Goal: Information Seeking & Learning: Learn about a topic

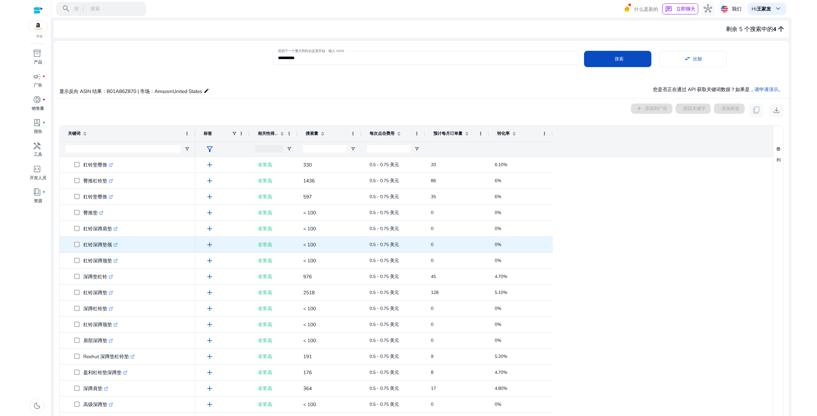
click at [126, 247] on span "杠铃深蹲垫颈 .st0{fill:#2c8af8}" at bounding box center [131, 244] width 115 height 13
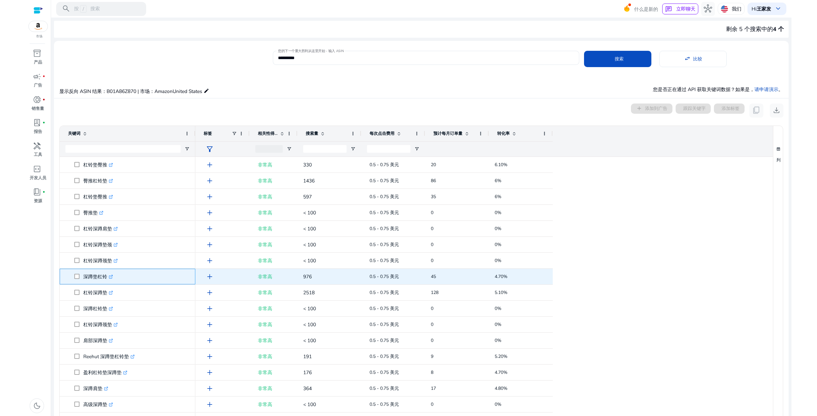
click at [121, 280] on span "深蹲垫杠铃 .st0{fill:#2c8af8}" at bounding box center [131, 276] width 115 height 13
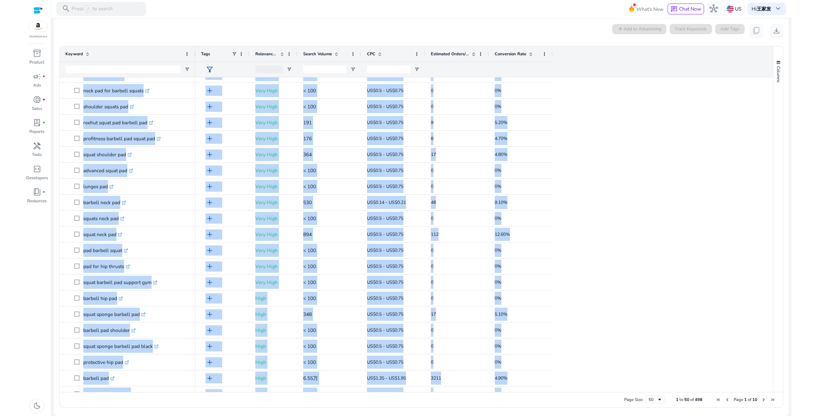
scroll to position [195, 0]
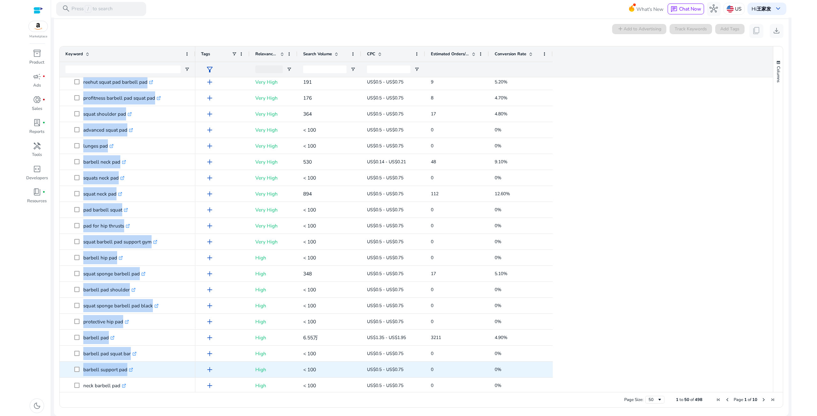
drag, startPoint x: 83, startPoint y: 84, endPoint x: 173, endPoint y: 372, distance: 301.7
click at [173, 372] on div "barbell pad hip thrusts .st0{fill:#2c8af8} barbell cushion pad hip thrusts .st0…" at bounding box center [128, 281] width 136 height 798
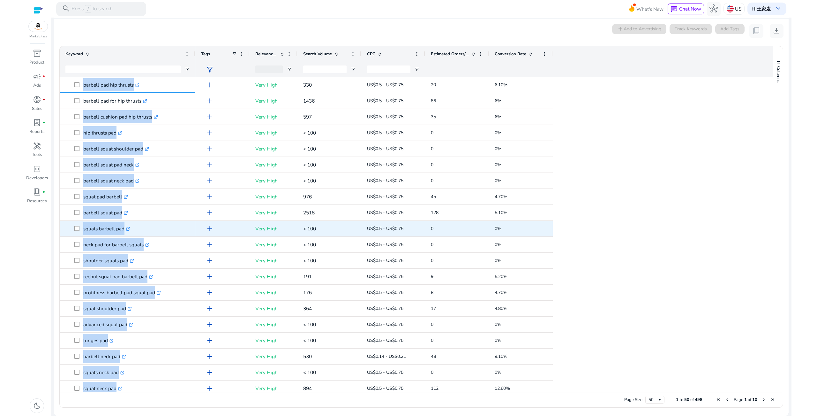
scroll to position [0, 0]
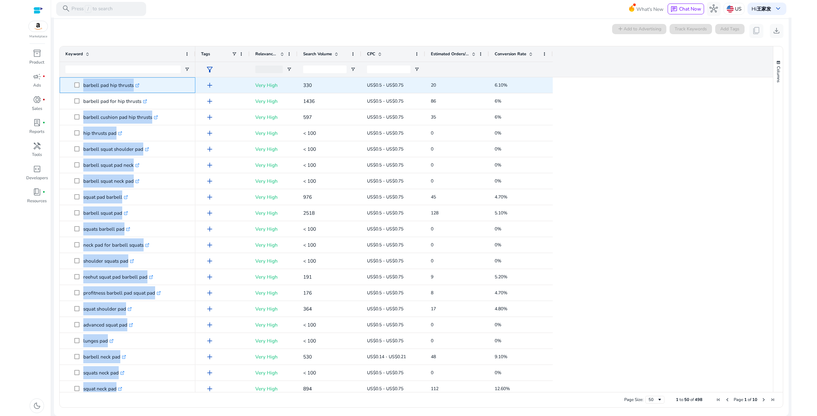
click at [100, 89] on p "barbell pad hip thrusts .st0{fill:#2c8af8}" at bounding box center [111, 85] width 56 height 13
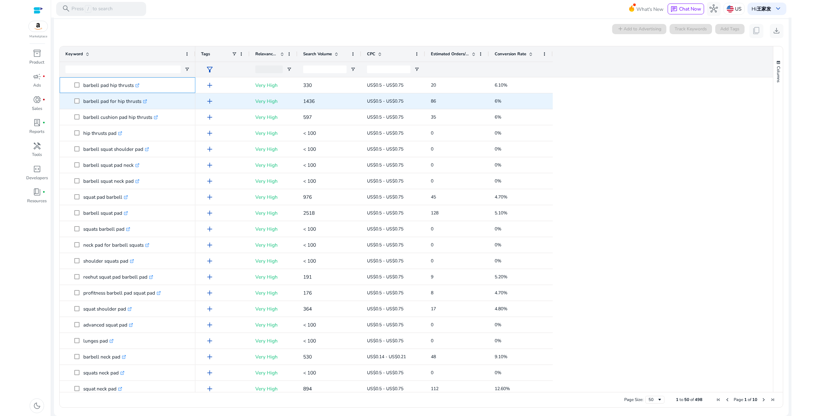
drag, startPoint x: 80, startPoint y: 84, endPoint x: 141, endPoint y: 101, distance: 63.6
copy div "barbell pad hip thrusts .st0{fill:#2c8af8} barbell cushion pad hip thrusts .st0…"
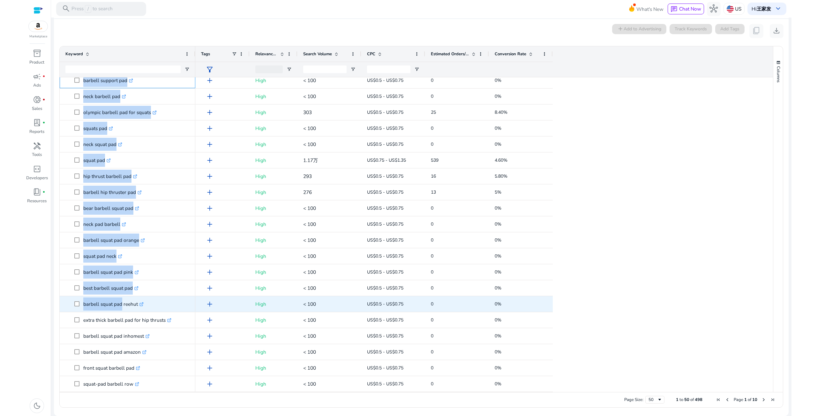
scroll to position [484, 0]
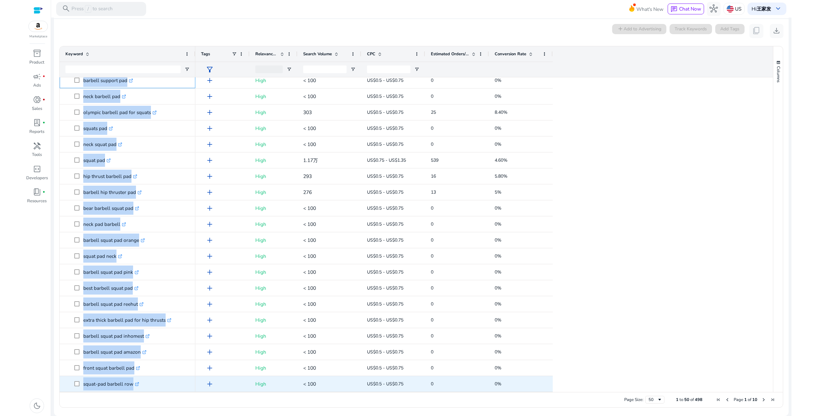
drag, startPoint x: 82, startPoint y: 244, endPoint x: 158, endPoint y: 384, distance: 160.0
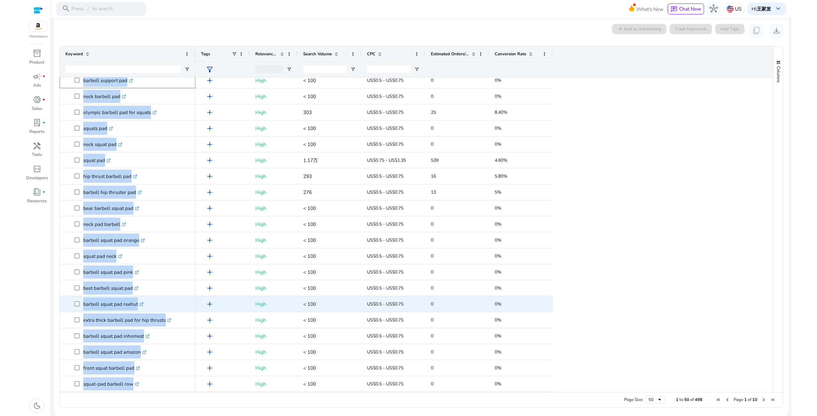
copy div "barbell support pad .st0{fill:#2c8af8} neck barbell pad .st0{fill:#2c8af8} olym…"
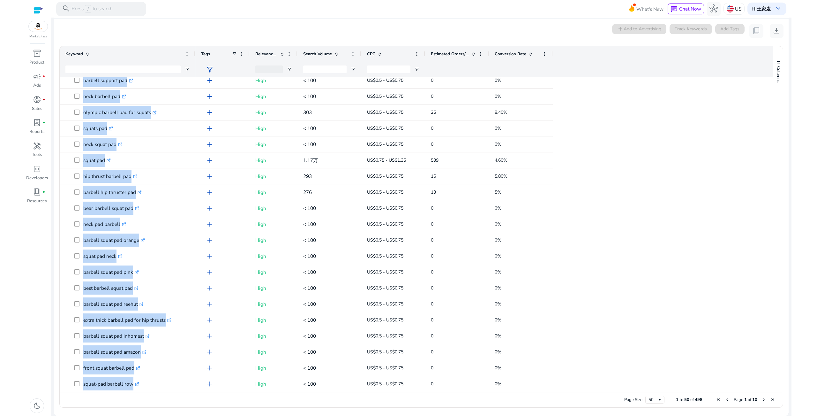
drag, startPoint x: 302, startPoint y: 398, endPoint x: 483, endPoint y: 393, distance: 180.8
click at [304, 398] on div "Page Size: 50 1 to 50 of 498 Page 1 of 10" at bounding box center [422, 399] width 724 height 15
click at [762, 401] on span "Next Page" at bounding box center [764, 399] width 5 height 5
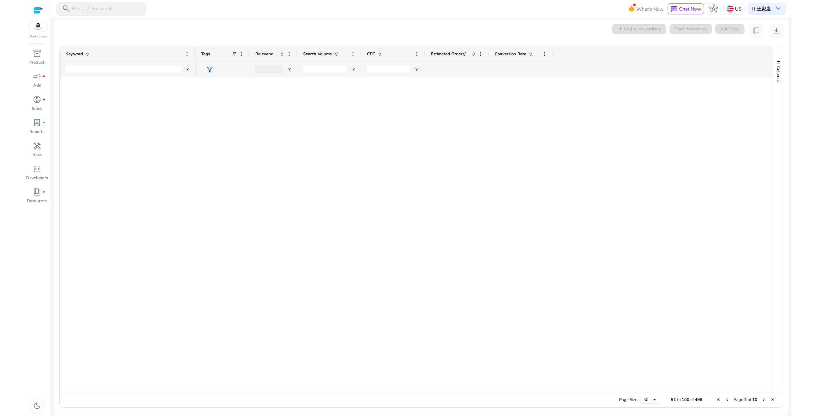
scroll to position [0, 0]
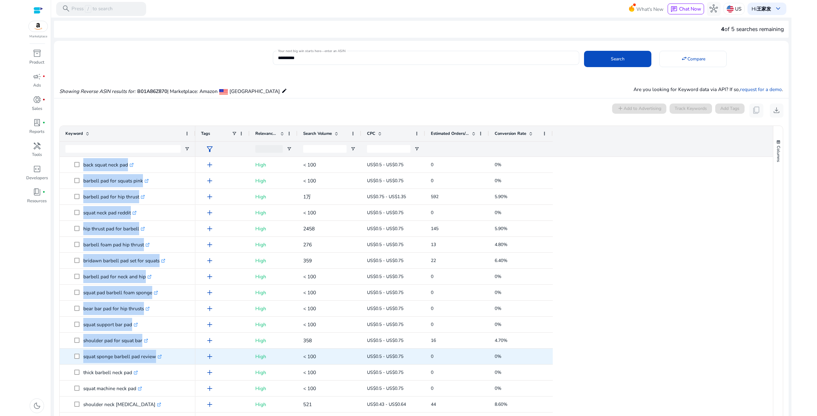
drag, startPoint x: 83, startPoint y: 165, endPoint x: 181, endPoint y: 351, distance: 209.5
click at [181, 351] on div "foam barbell pad squat bar support .st0{fill:#2c8af8} barbell pad black .st0{fi…" at bounding box center [128, 157] width 136 height 798
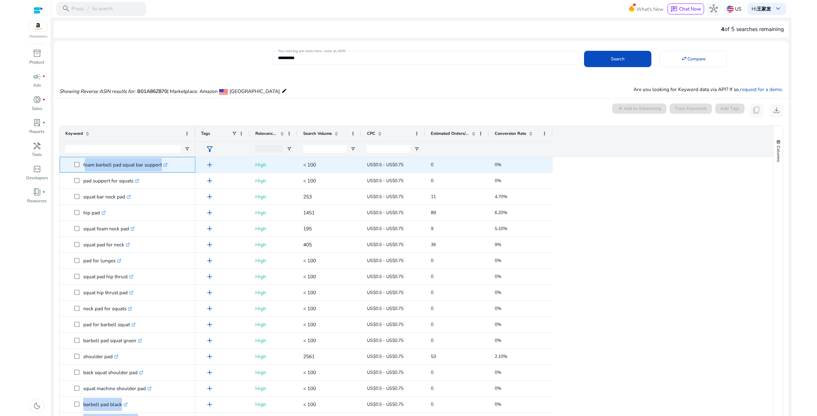
click at [92, 165] on p "foam barbell pad squat bar support .st0{fill:#2c8af8}" at bounding box center [125, 164] width 84 height 13
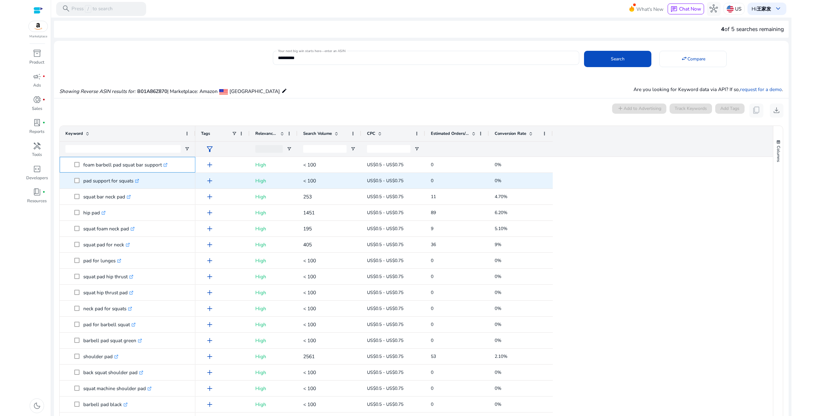
drag, startPoint x: 82, startPoint y: 163, endPoint x: 133, endPoint y: 182, distance: 54.0
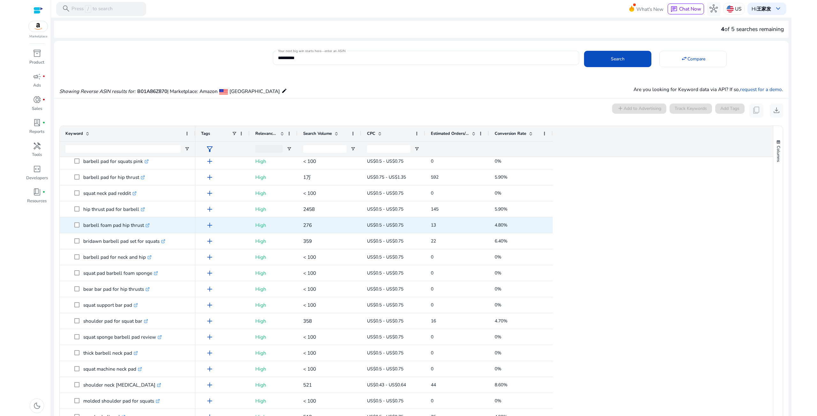
click at [93, 224] on p "barbell foam pad hip thrust .st0{fill:#2c8af8}" at bounding box center [116, 224] width 66 height 13
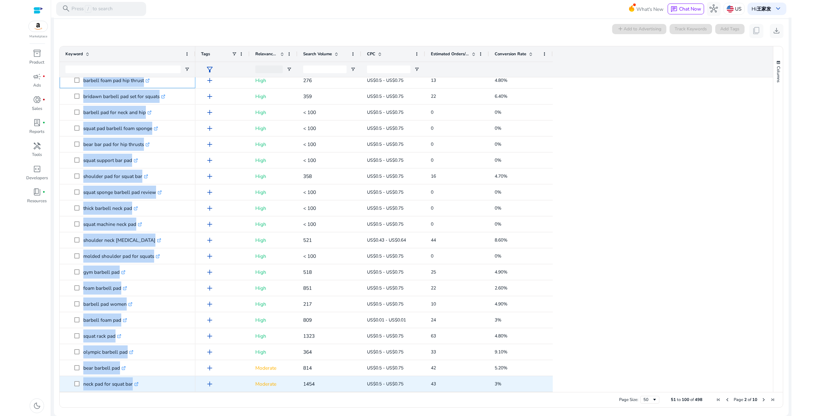
drag, startPoint x: 81, startPoint y: 224, endPoint x: 156, endPoint y: 380, distance: 173.1
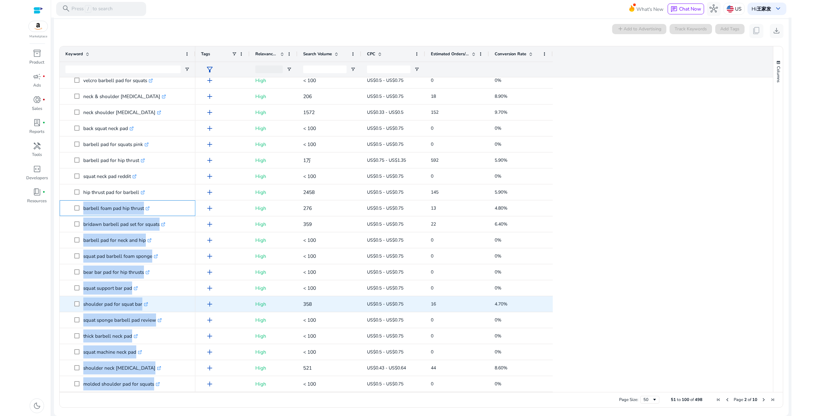
copy div "barbell foam pad hip thrust .st0{fill:#2c8af8} bridawn barbell pad set for squa…"
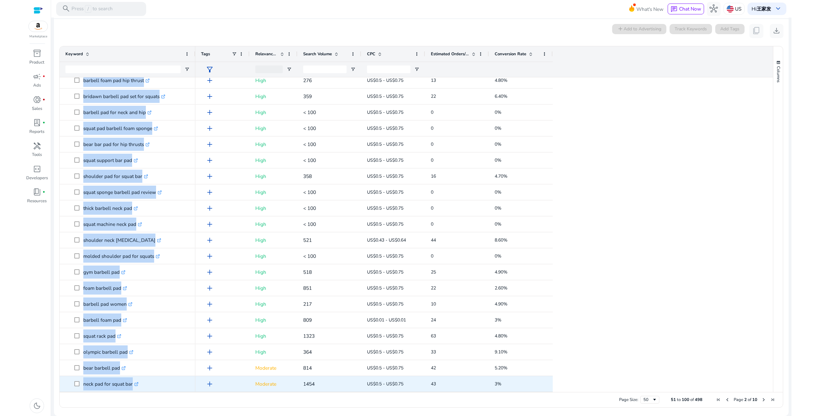
click at [173, 395] on div "Page Size: 50 51 to 100 of 498 Page 2 of 10" at bounding box center [422, 399] width 724 height 15
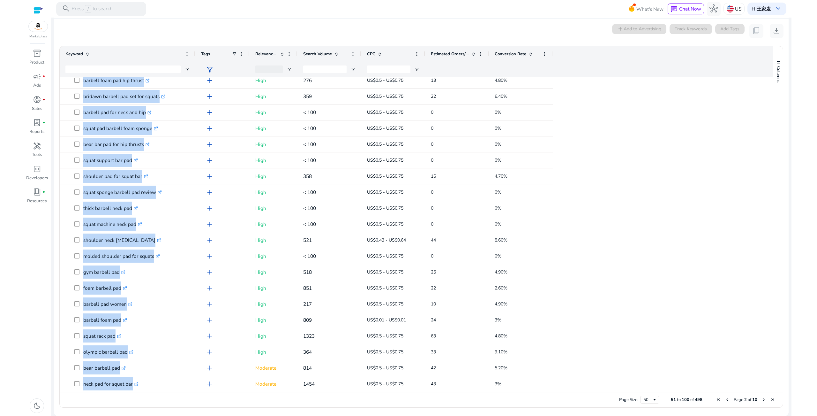
click at [762, 399] on span "Next Page" at bounding box center [764, 399] width 5 height 5
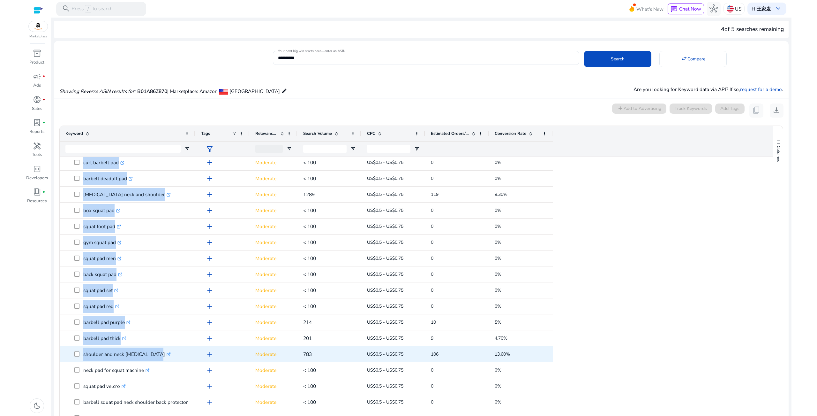
drag, startPoint x: 83, startPoint y: 164, endPoint x: 155, endPoint y: 361, distance: 209.6
click at [155, 361] on div "barbell floor pad .st0{fill:#2c8af8} shoulder support football pad .st0{fill:#2…" at bounding box center [128, 75] width 136 height 798
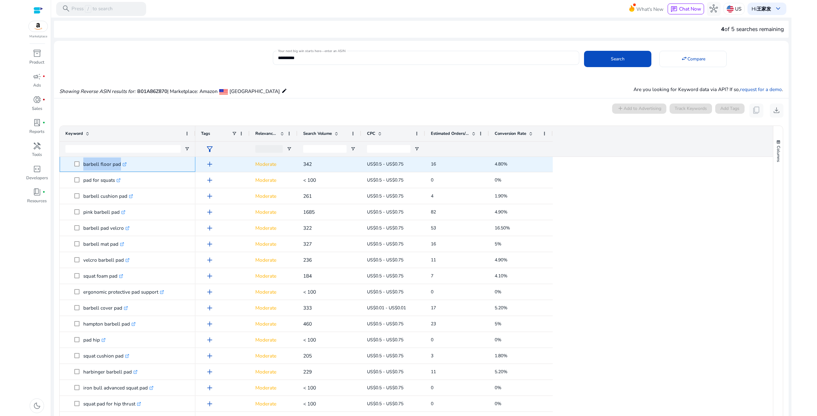
click at [90, 171] on div "barbell floor pad .st0{fill:#2c8af8}" at bounding box center [128, 164] width 136 height 16
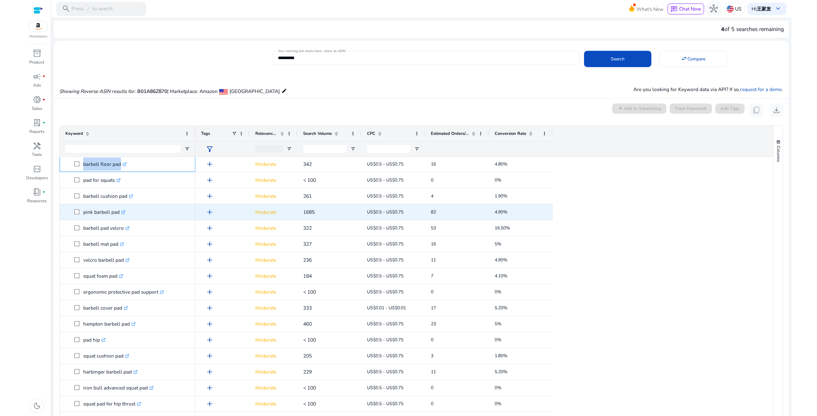
drag, startPoint x: 80, startPoint y: 162, endPoint x: 122, endPoint y: 209, distance: 62.2
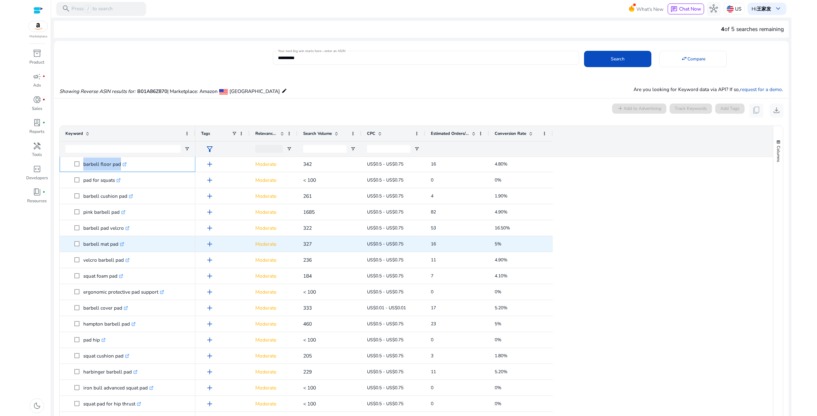
copy div "barbell floor pad .st0{fill:#2c8af8} shoulder support football pad .st0{fill:#2…"
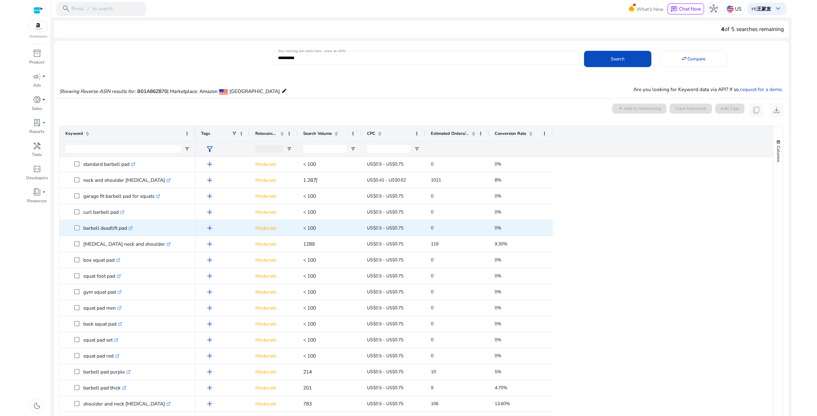
click at [96, 215] on p "curl barbell pad .st0{fill:#2c8af8}" at bounding box center [103, 211] width 41 height 13
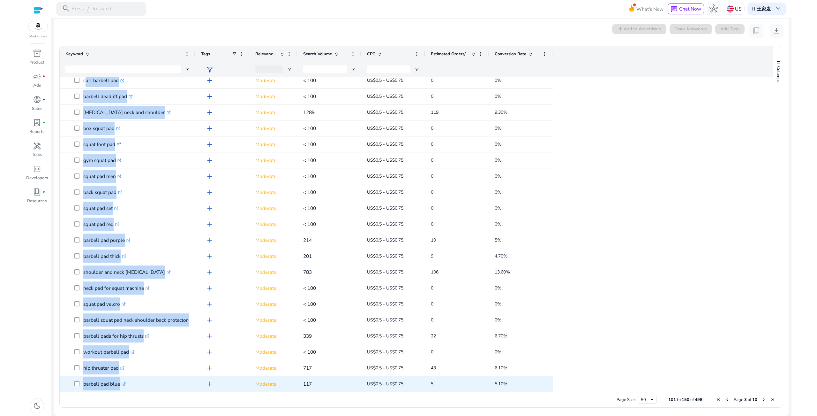
drag, startPoint x: 84, startPoint y: 213, endPoint x: 163, endPoint y: 382, distance: 186.2
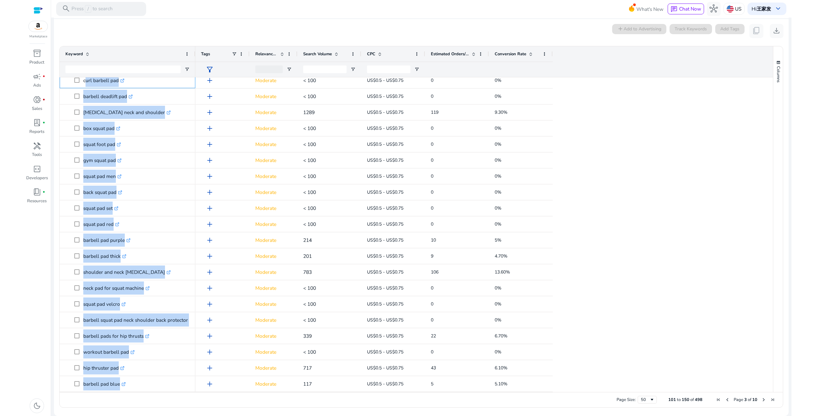
copy div "curl barbell pad .st0{fill:#2c8af8} barbell deadlift pad .st0{fill:#2c8af8} [ME…"
